Goal: Task Accomplishment & Management: Use online tool/utility

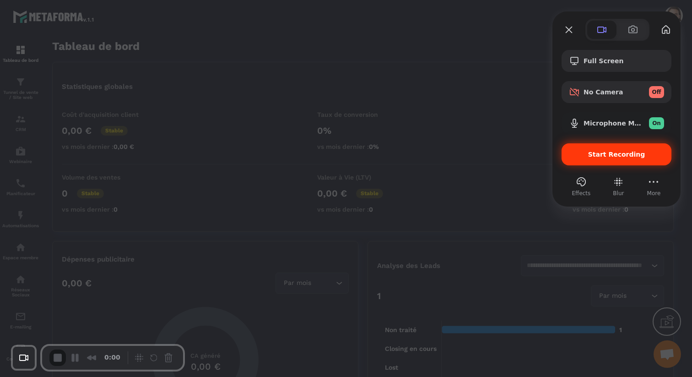
click at [585, 159] on div "Start Recording" at bounding box center [617, 154] width 110 height 22
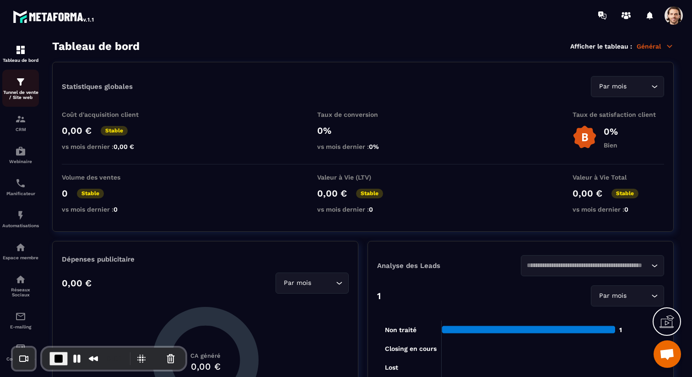
click at [22, 92] on p "Tunnel de vente / Site web" at bounding box center [20, 95] width 37 height 10
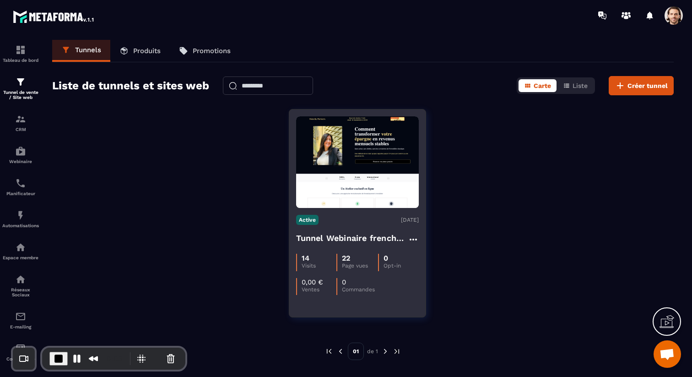
click at [330, 237] on h4 "Tunnel Webinaire frenchy partners" at bounding box center [352, 238] width 112 height 13
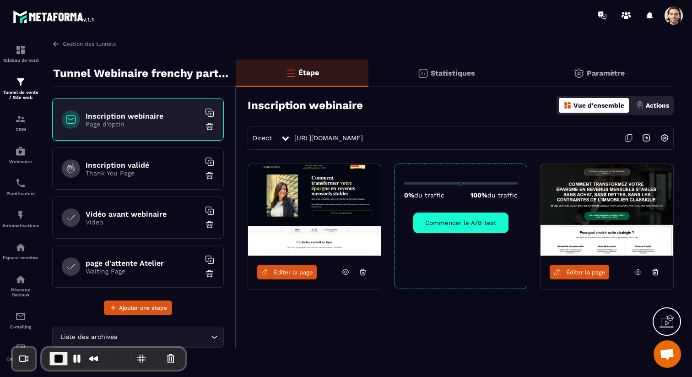
click at [600, 71] on p "Paramètre" at bounding box center [606, 73] width 38 height 9
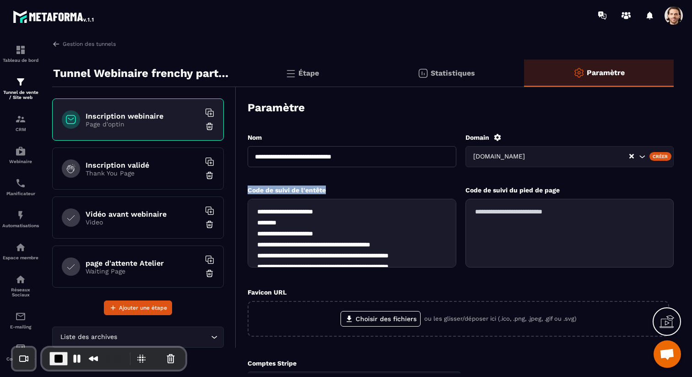
drag, startPoint x: 244, startPoint y: 189, endPoint x: 336, endPoint y: 193, distance: 91.6
click at [336, 193] on div "**********" at bounding box center [455, 268] width 438 height 352
click at [139, 125] on p "Page d'optin" at bounding box center [143, 123] width 114 height 7
click at [368, 65] on div "Étape" at bounding box center [446, 72] width 156 height 27
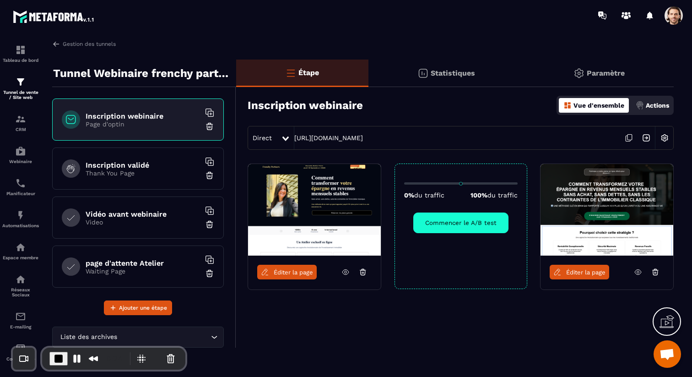
click at [301, 276] on link "Éditer la page" at bounding box center [286, 272] width 59 height 15
